Goal: Task Accomplishment & Management: Use online tool/utility

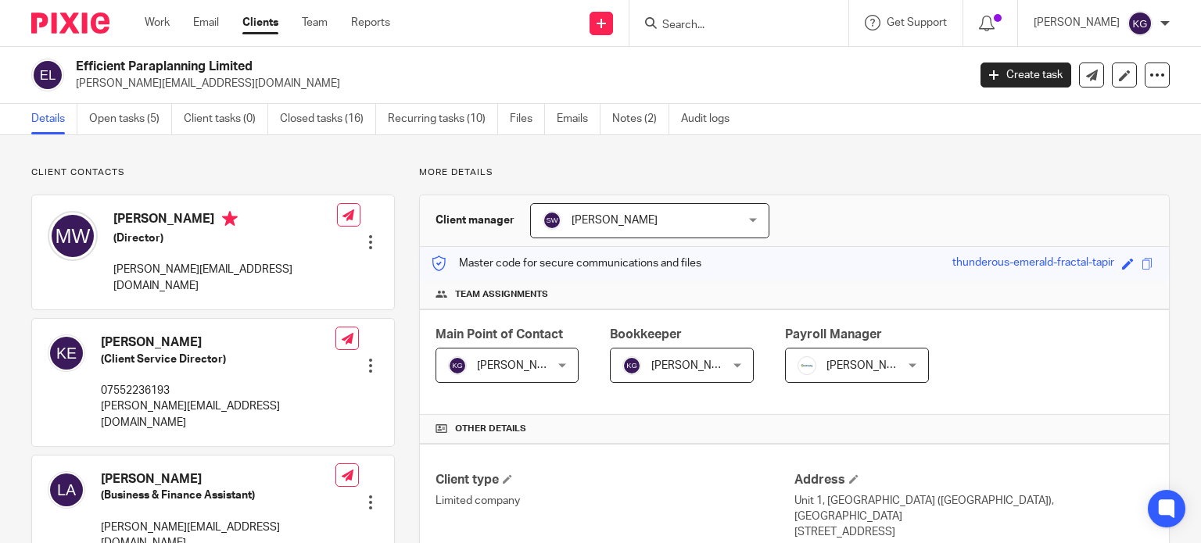
scroll to position [109, 0]
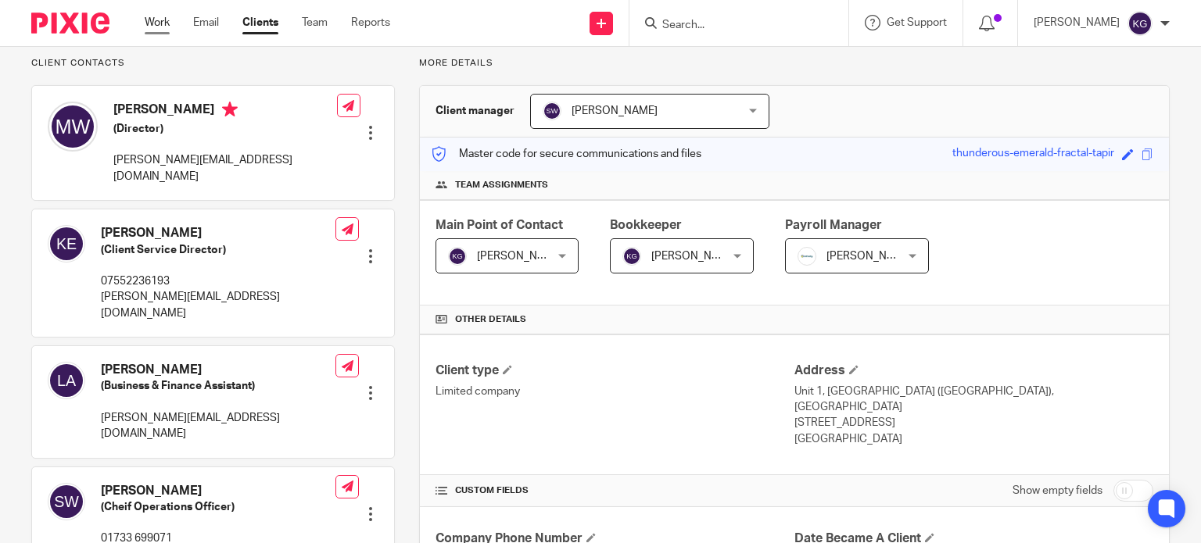
click at [170, 27] on link "Work" at bounding box center [157, 23] width 25 height 16
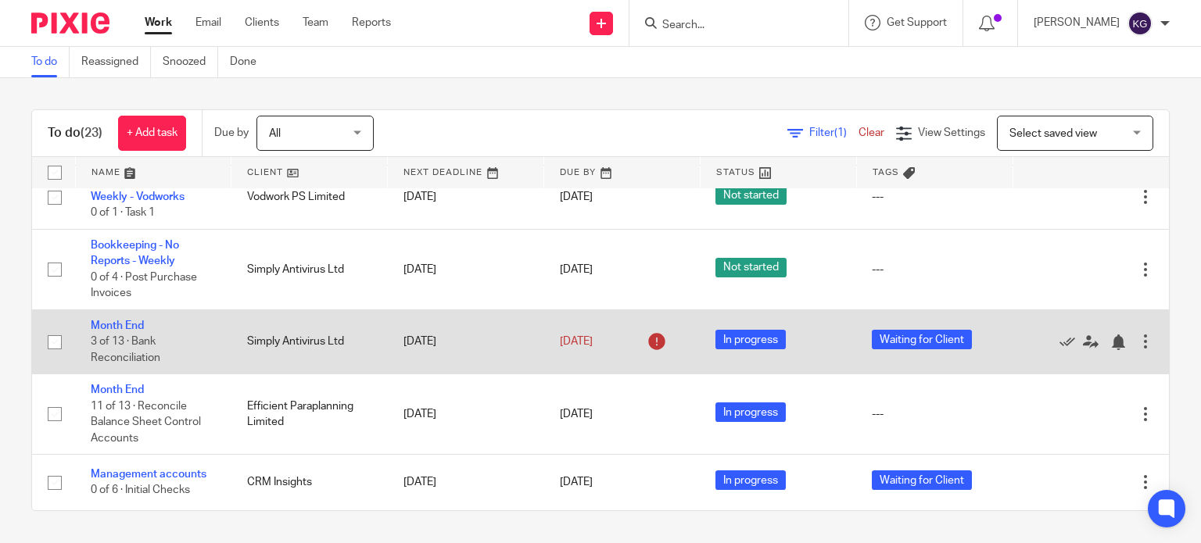
scroll to position [391, 0]
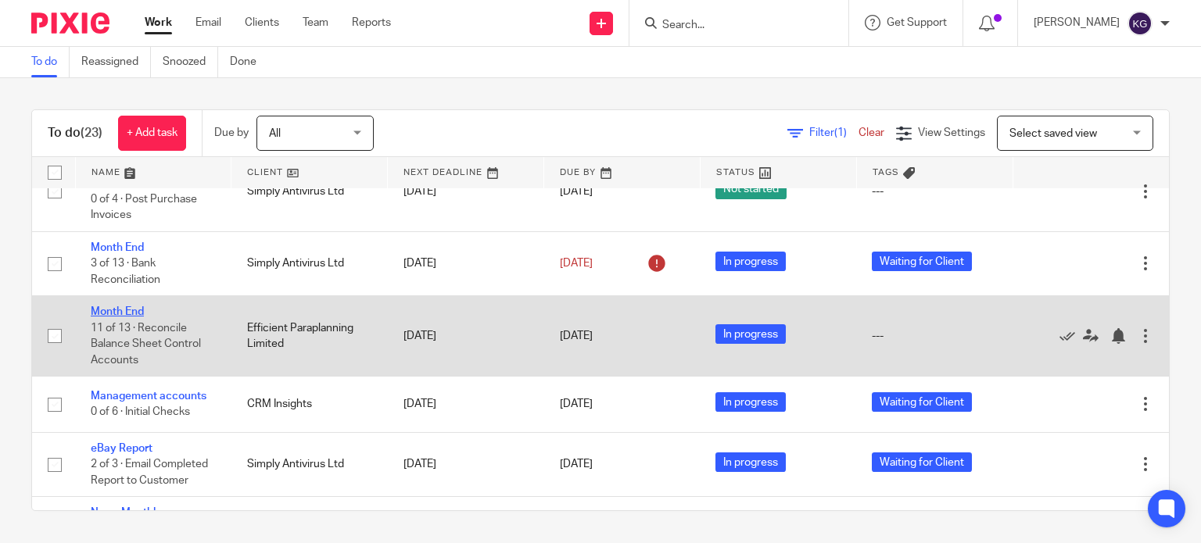
click at [130, 317] on link "Month End" at bounding box center [117, 312] width 53 height 11
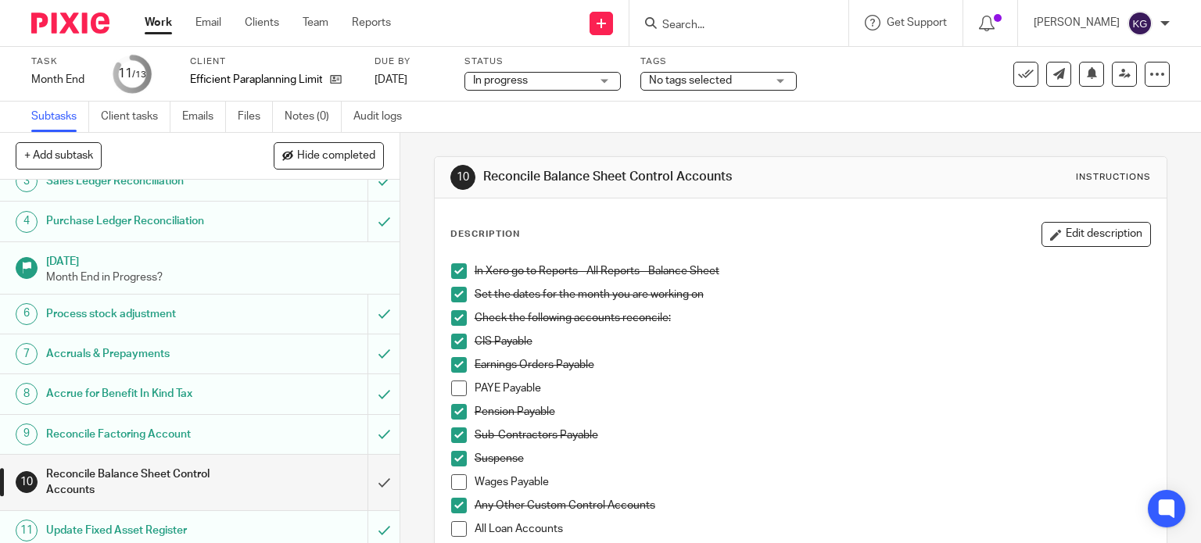
scroll to position [196, 0]
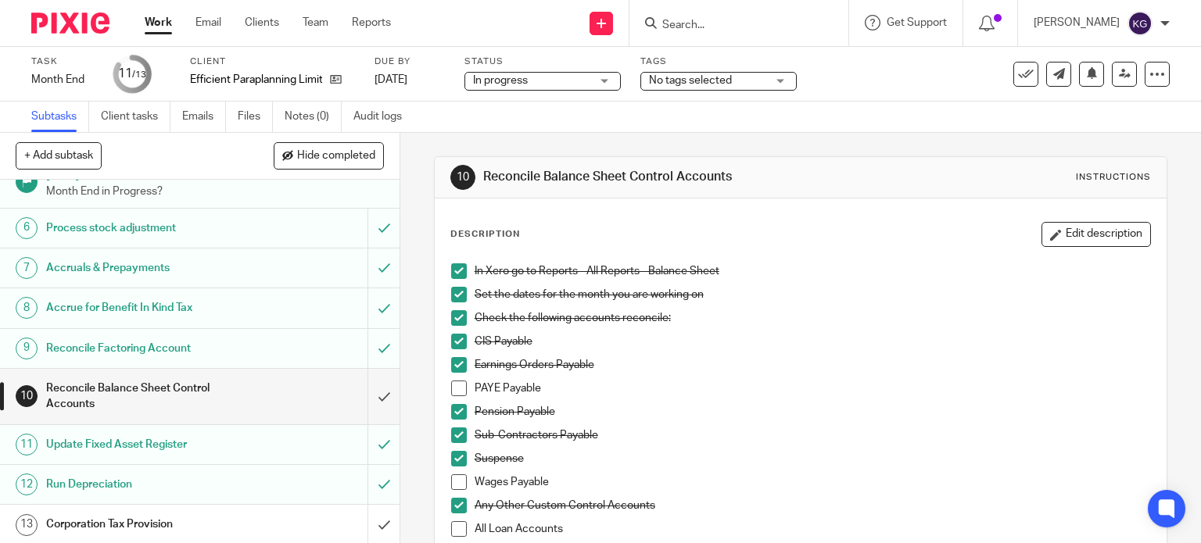
click at [451, 386] on span at bounding box center [459, 389] width 16 height 16
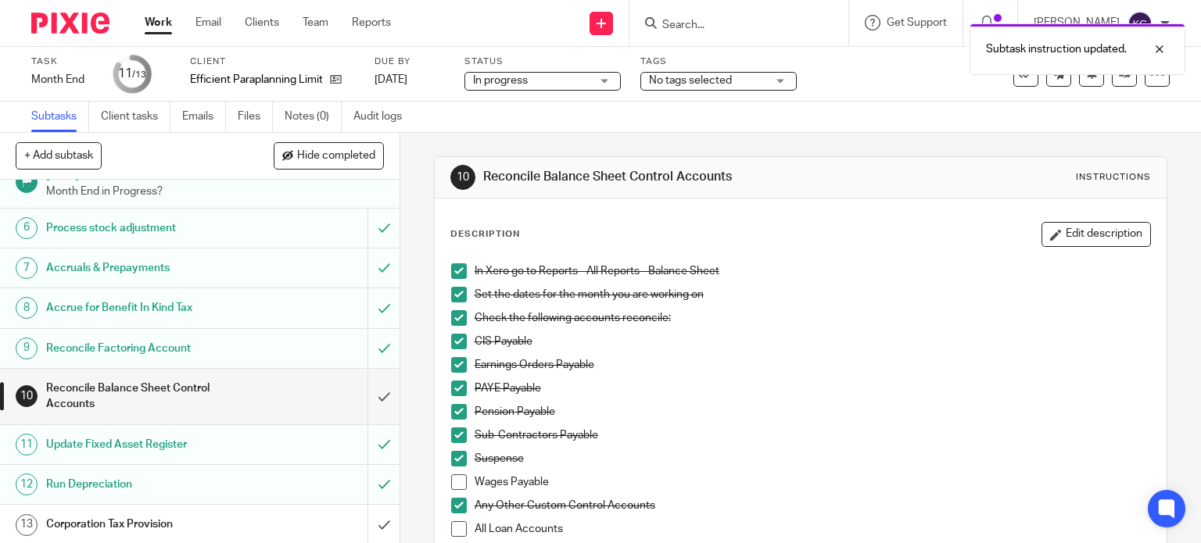
click at [451, 479] on span at bounding box center [459, 483] width 16 height 16
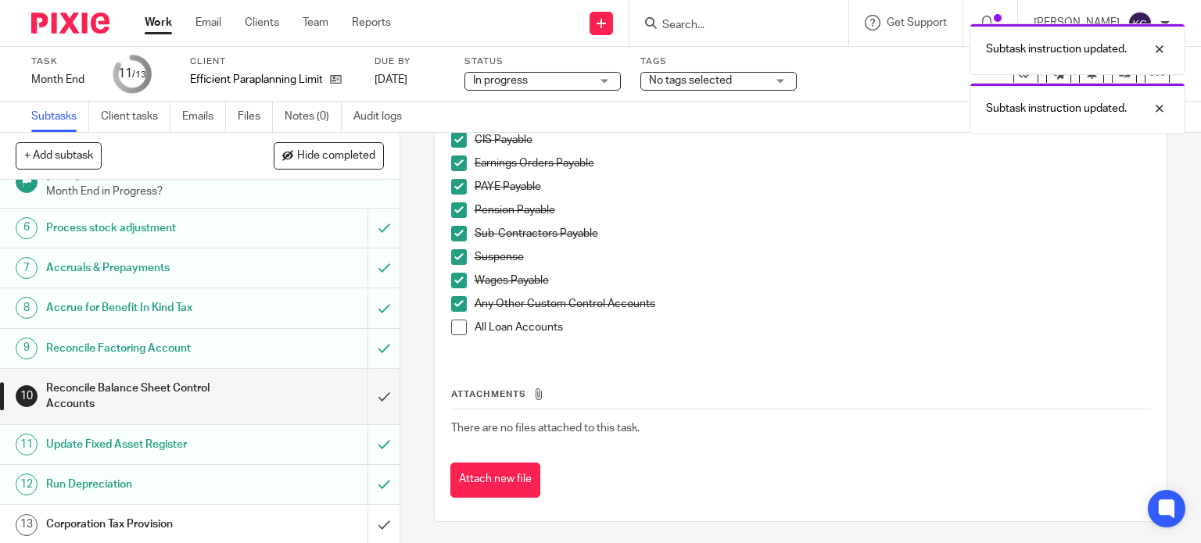
scroll to position [203, 0]
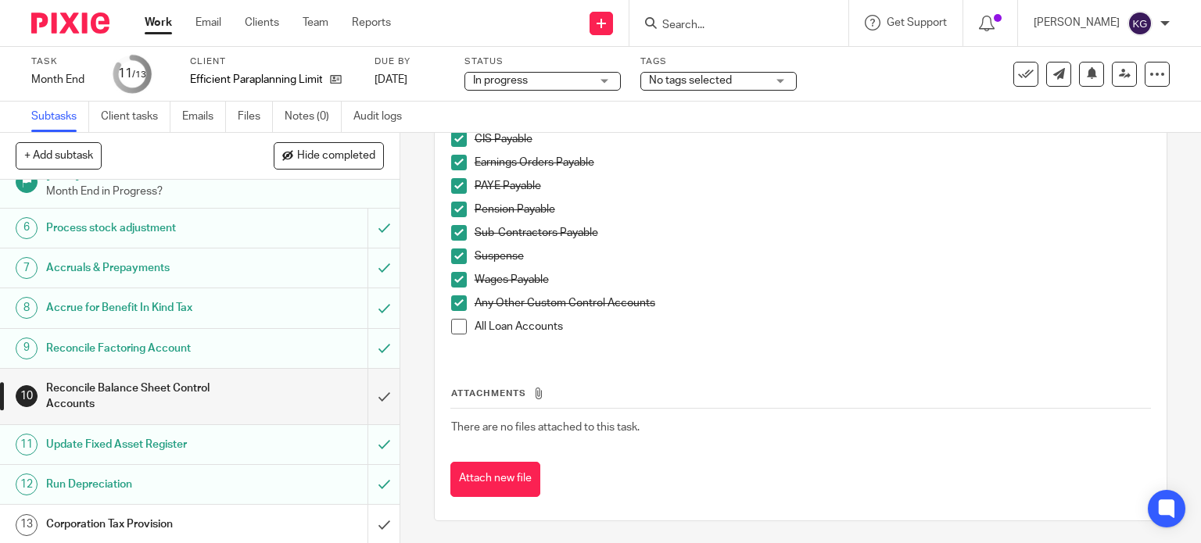
click at [454, 328] on span at bounding box center [459, 327] width 16 height 16
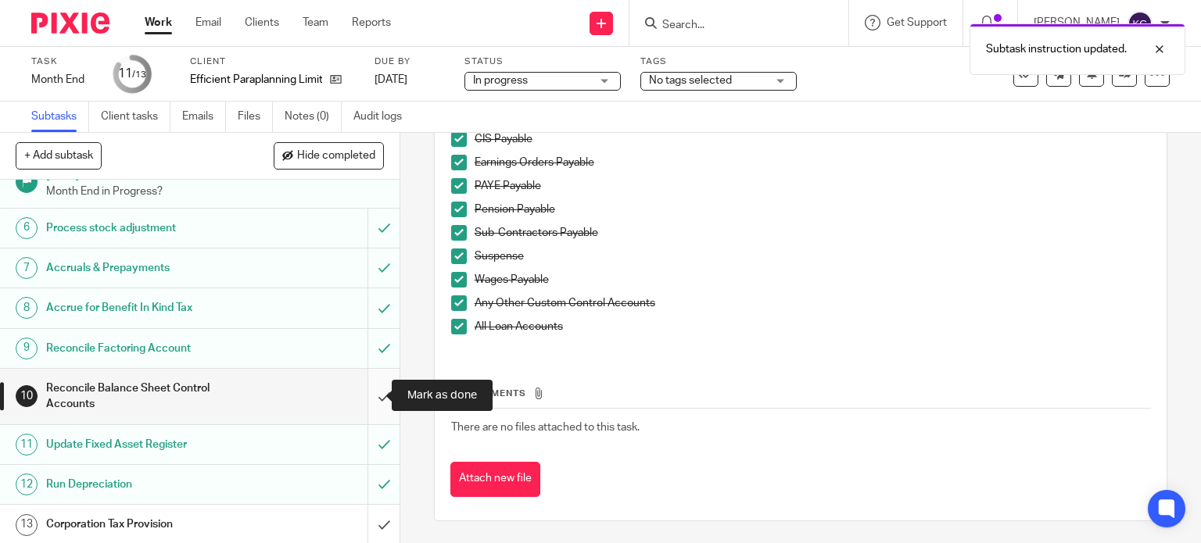
click at [372, 388] on input "submit" at bounding box center [200, 397] width 400 height 56
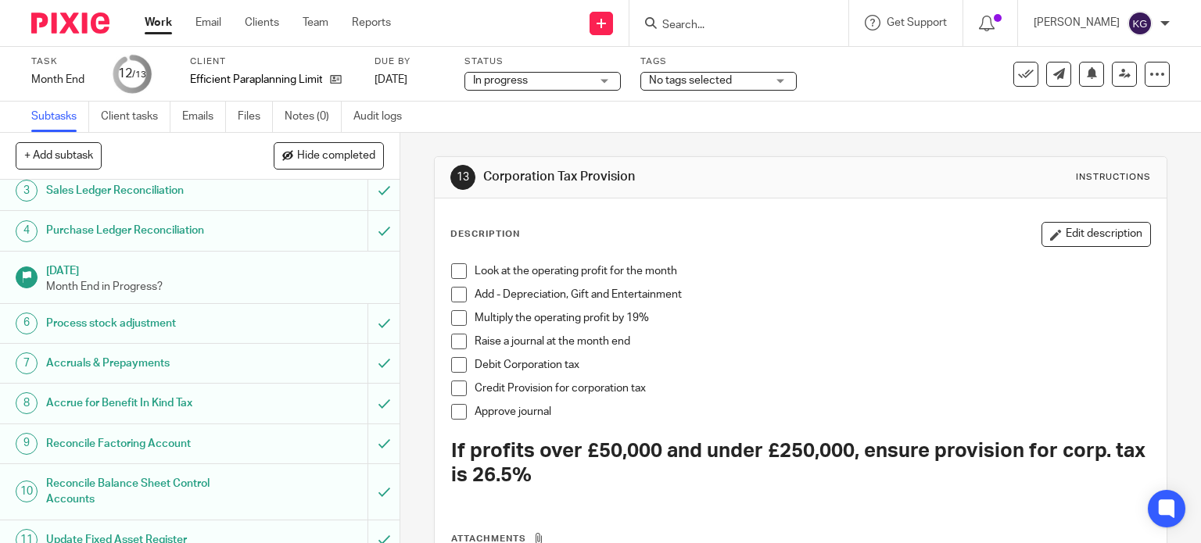
scroll to position [196, 0]
